Goal: Task Accomplishment & Management: Manage account settings

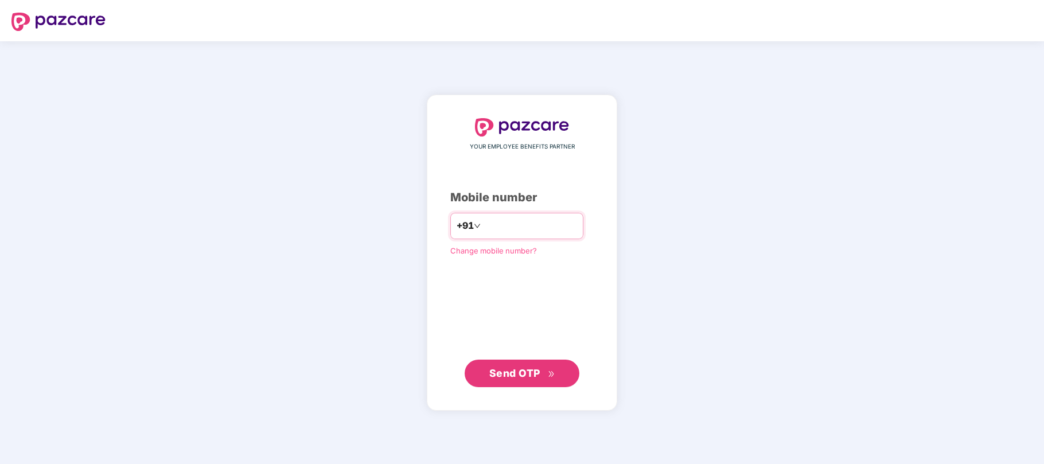
type input "**********"
click at [507, 373] on span "Send OTP" at bounding box center [514, 372] width 51 height 12
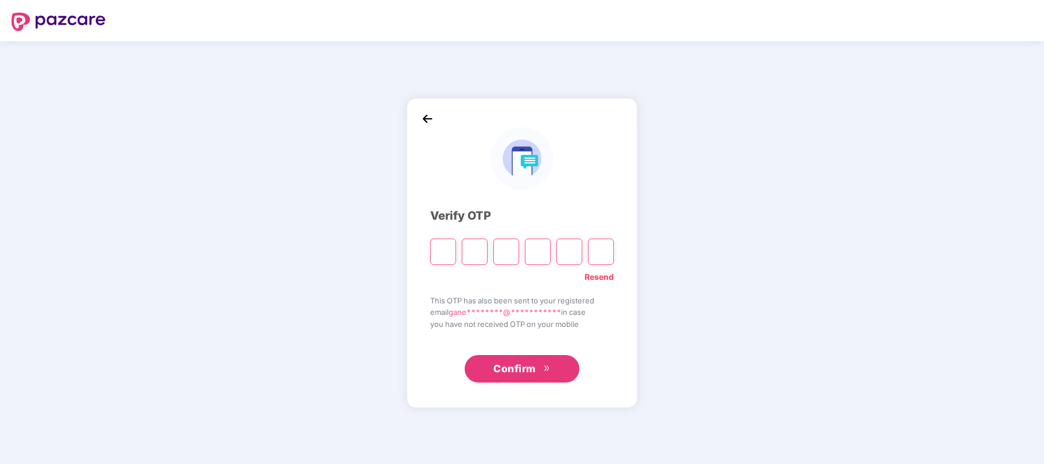
type input "*"
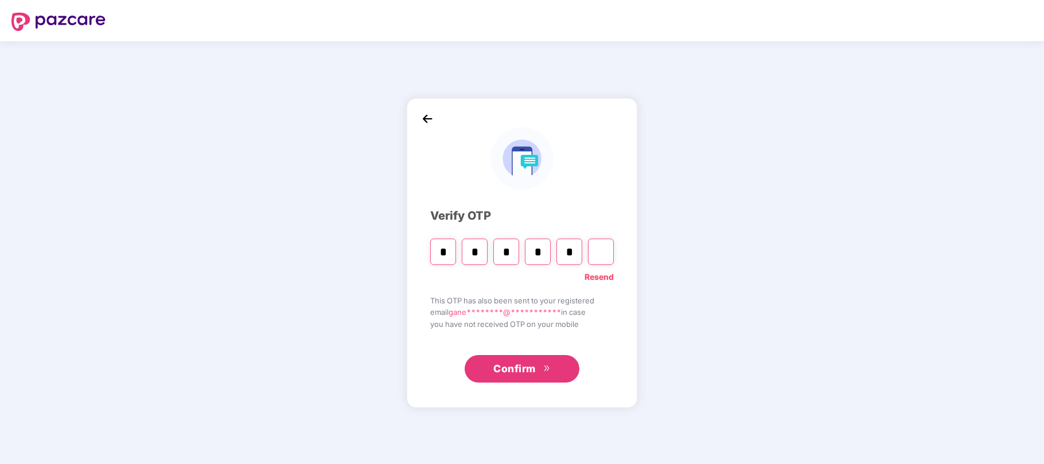
type input "*"
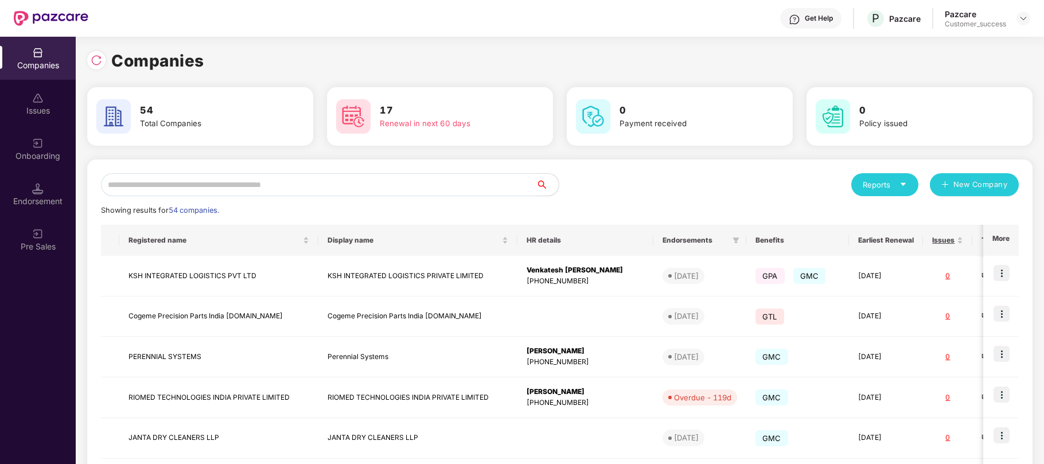
click at [437, 189] on input "text" at bounding box center [318, 184] width 435 height 23
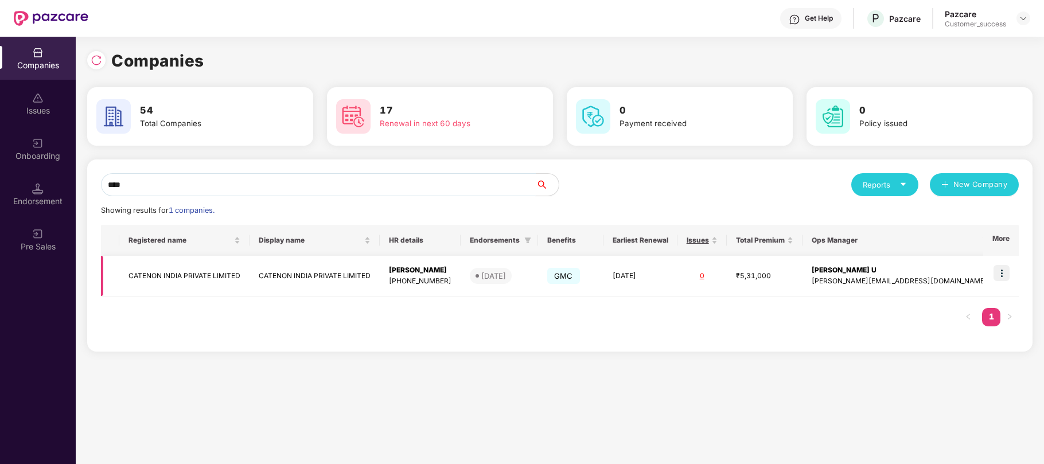
type input "****"
click at [998, 274] on img at bounding box center [1001, 273] width 16 height 16
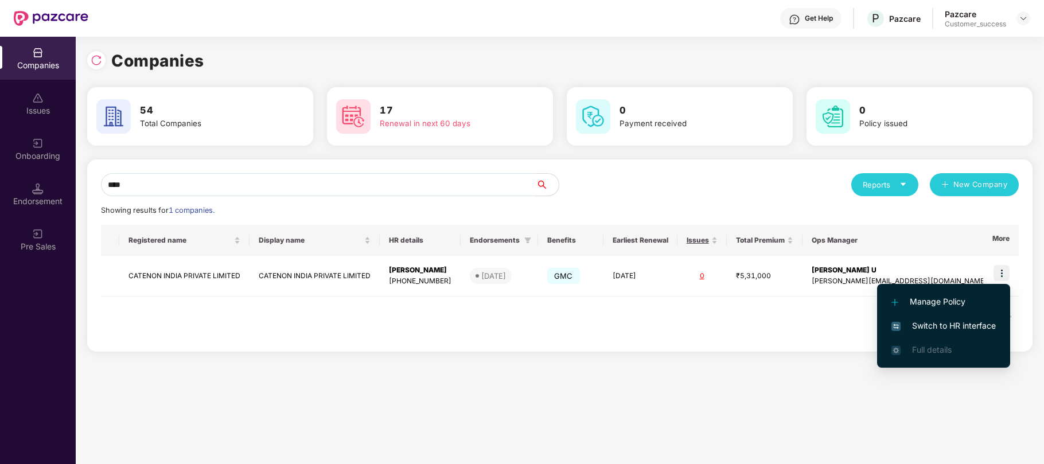
click at [940, 321] on span "Switch to HR interface" at bounding box center [943, 325] width 104 height 13
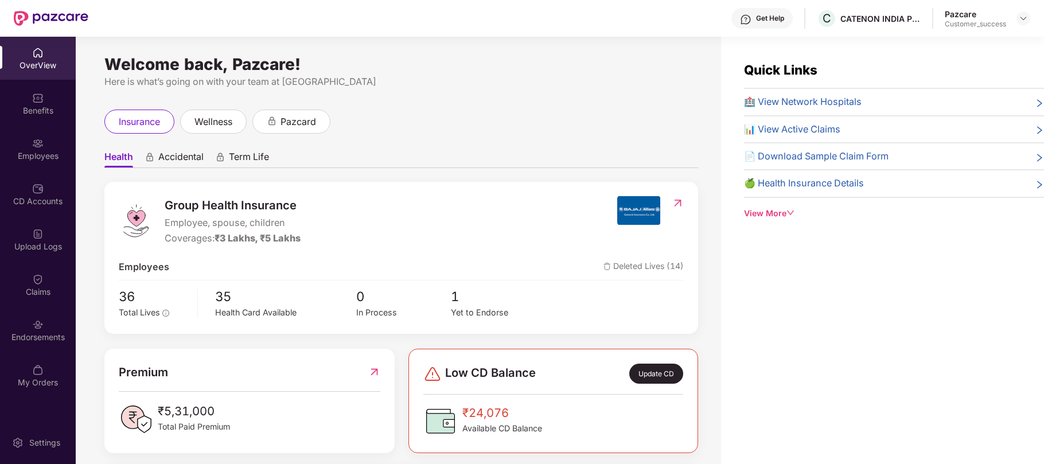
click at [37, 151] on div "Employees" at bounding box center [38, 155] width 76 height 11
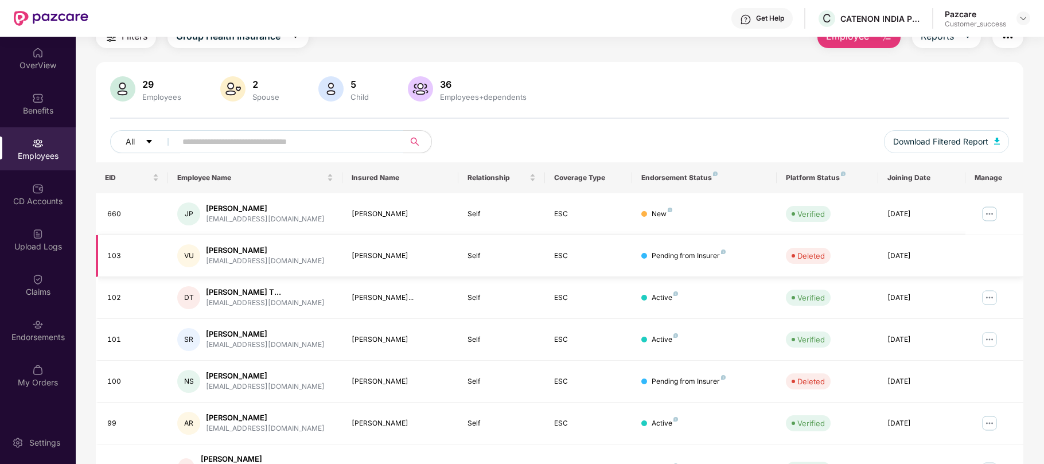
scroll to position [53, 0]
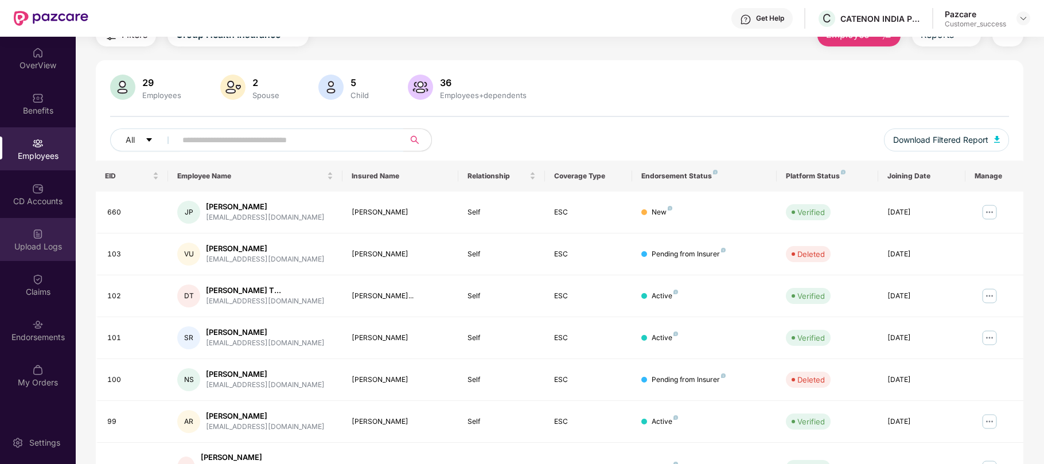
click at [17, 244] on div "Upload Logs" at bounding box center [38, 246] width 76 height 11
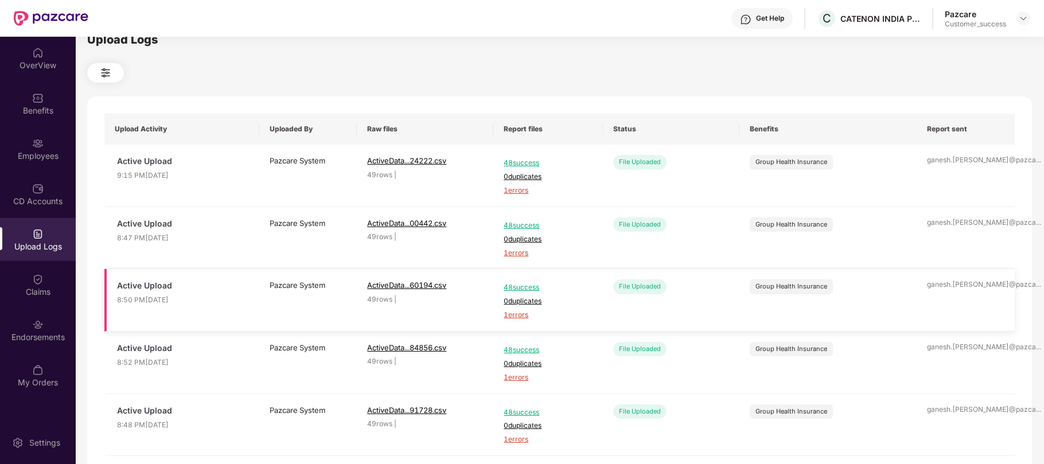
scroll to position [19, 0]
click at [514, 187] on span "1 errors" at bounding box center [547, 188] width 88 height 11
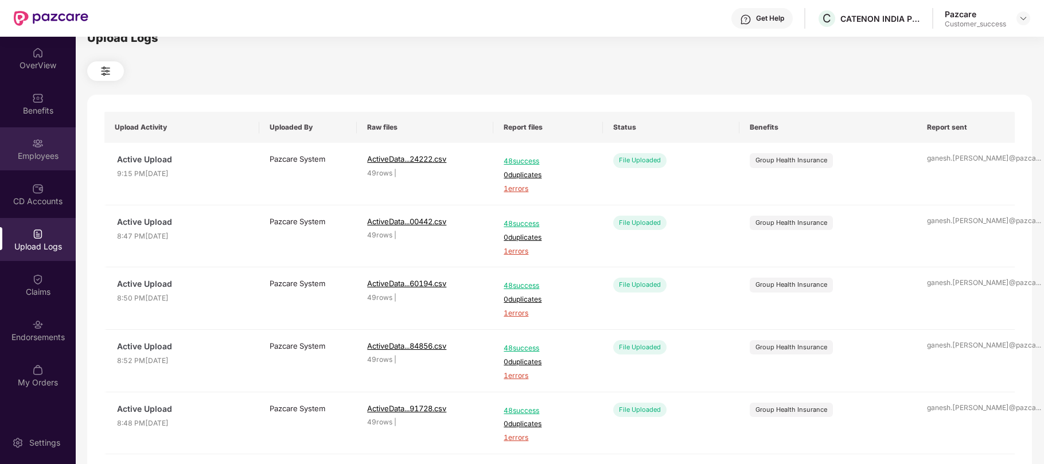
click at [40, 134] on div "Employees" at bounding box center [38, 148] width 76 height 43
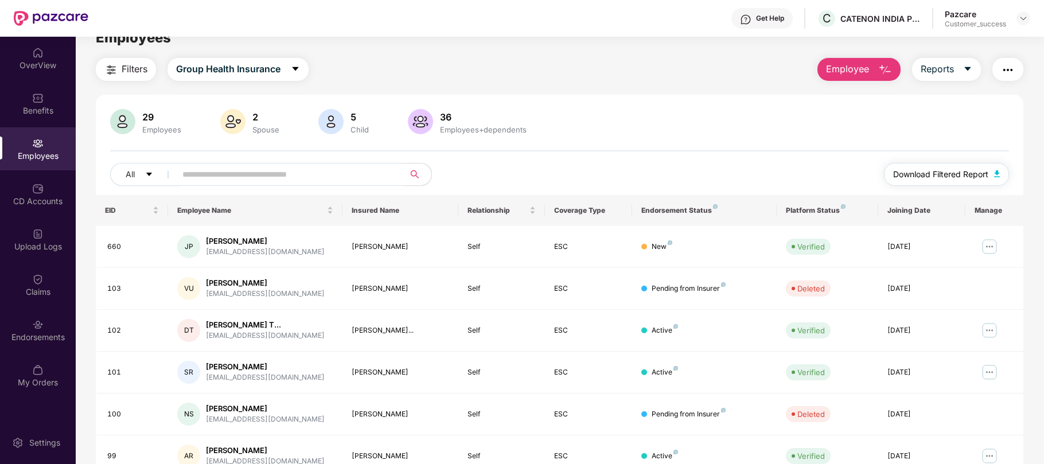
click at [913, 174] on span "Download Filtered Report" at bounding box center [940, 174] width 95 height 13
click at [1024, 14] on img at bounding box center [1022, 18] width 9 height 9
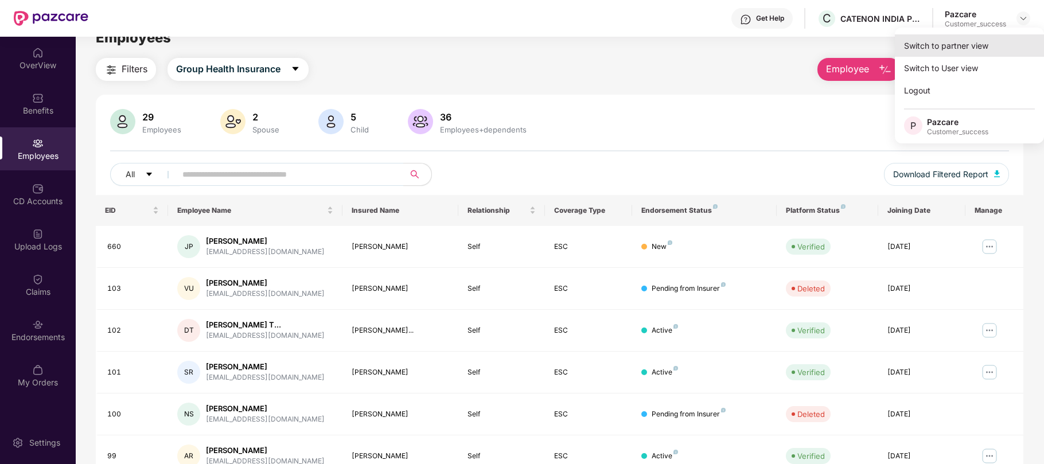
click at [930, 45] on div "Switch to partner view" at bounding box center [969, 45] width 149 height 22
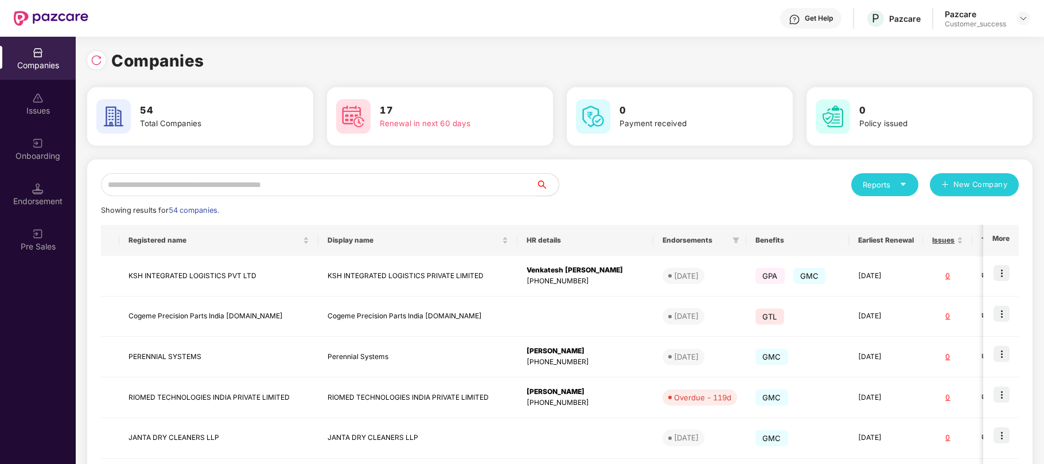
click at [499, 185] on input "text" at bounding box center [318, 184] width 435 height 23
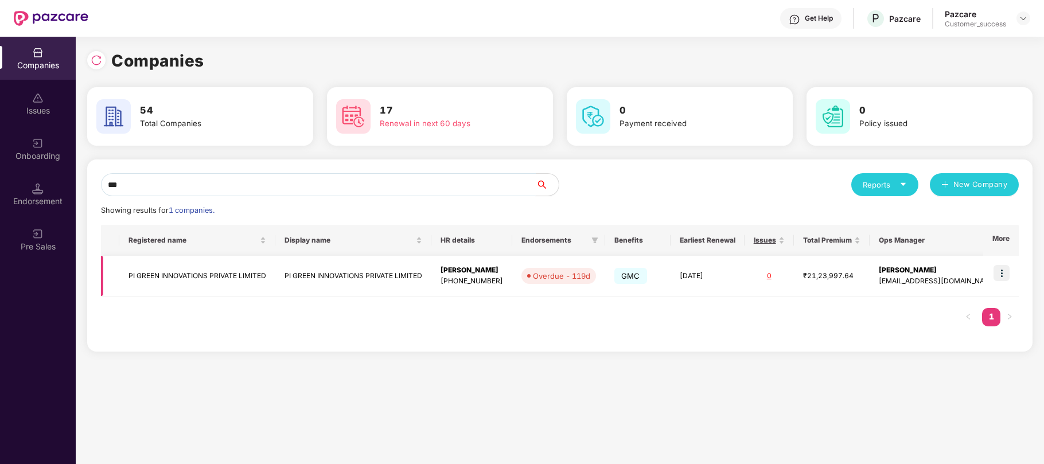
type input "**"
click at [1010, 280] on td at bounding box center [1001, 276] width 36 height 41
click at [1003, 276] on img at bounding box center [1001, 273] width 16 height 16
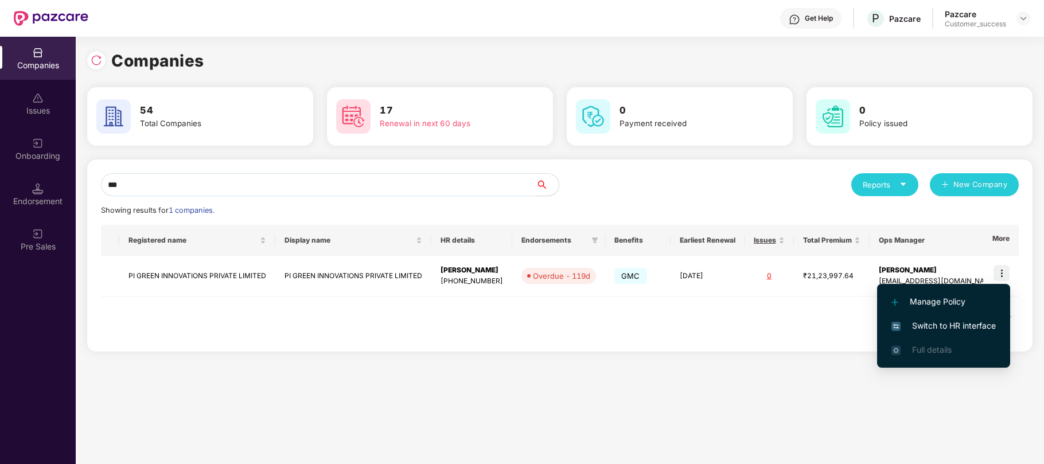
click at [939, 322] on span "Switch to HR interface" at bounding box center [943, 325] width 104 height 13
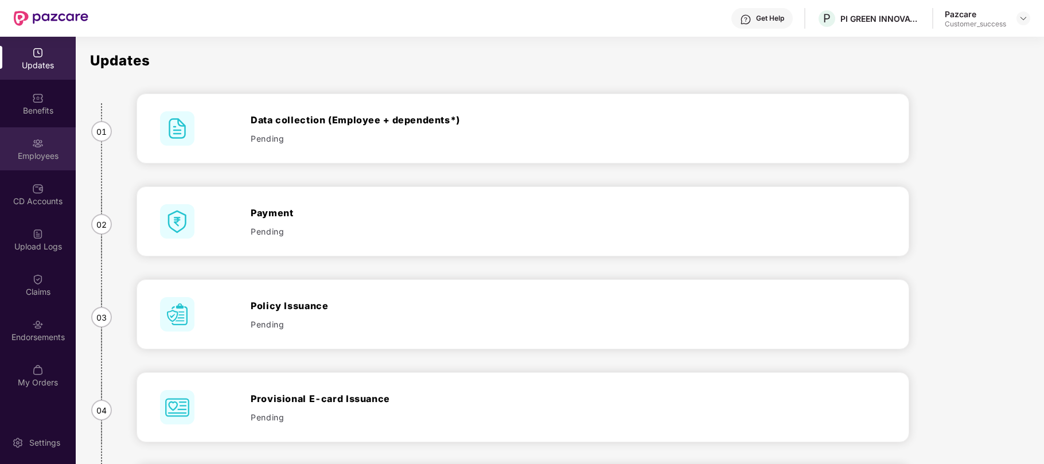
click at [40, 150] on div "Employees" at bounding box center [38, 155] width 76 height 11
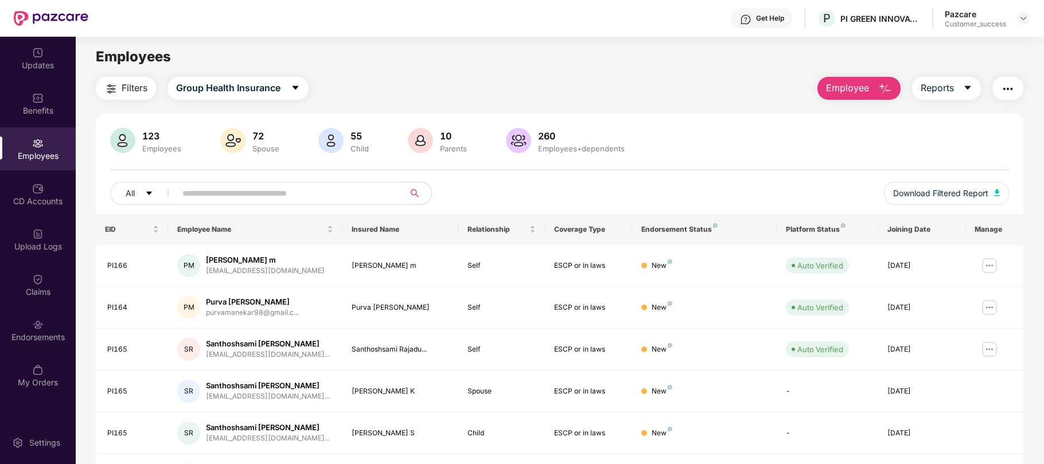
click at [516, 139] on img at bounding box center [518, 140] width 25 height 25
click at [1019, 24] on div at bounding box center [1023, 18] width 14 height 14
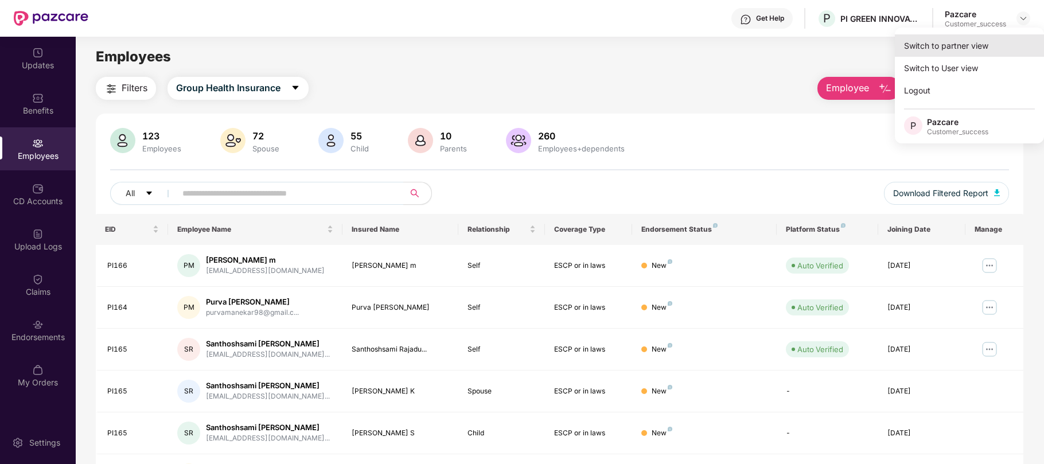
click at [951, 52] on div "Switch to partner view" at bounding box center [969, 45] width 149 height 22
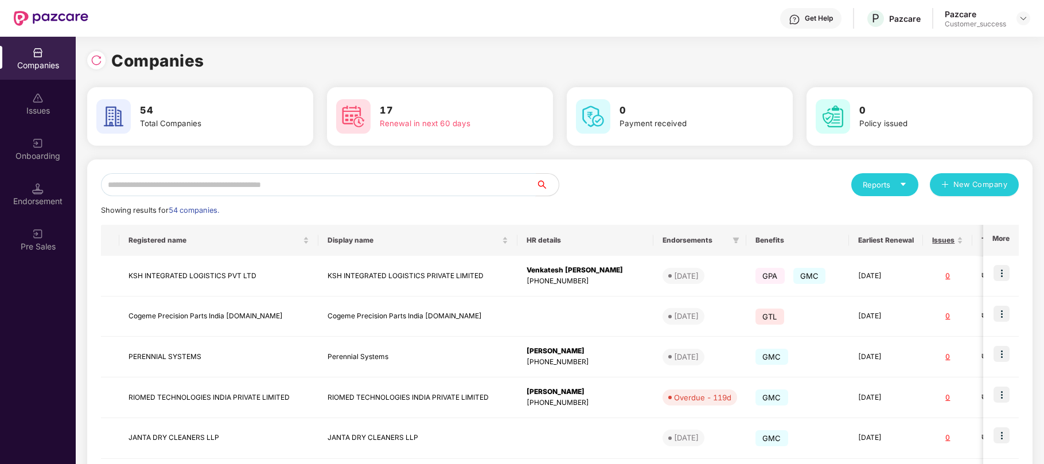
click at [353, 177] on input "text" at bounding box center [318, 184] width 435 height 23
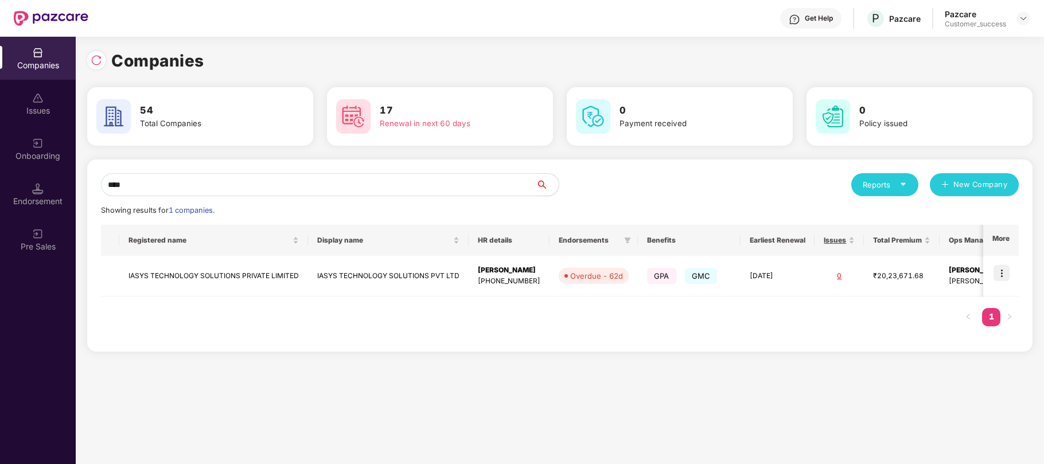
type input "****"
click at [388, 271] on td "IASYS TECHNOLOGY SOLUTIONS PVT LTD" at bounding box center [388, 276] width 161 height 41
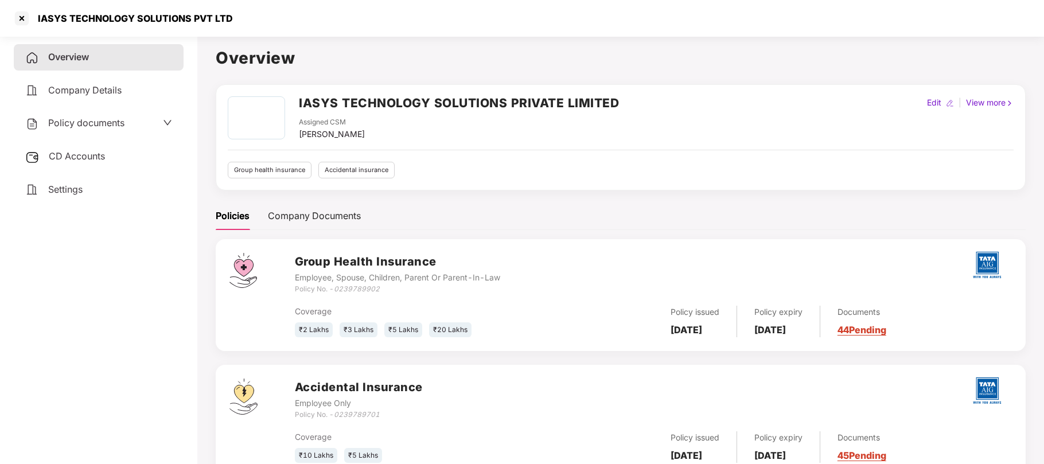
click at [72, 156] on span "CD Accounts" at bounding box center [77, 155] width 56 height 11
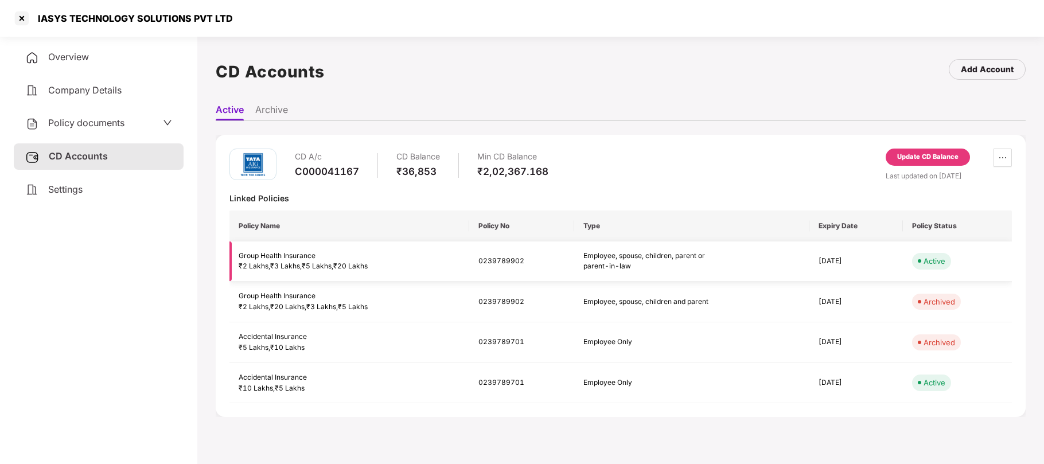
scroll to position [31, 0]
